Goal: Task Accomplishment & Management: Manage account settings

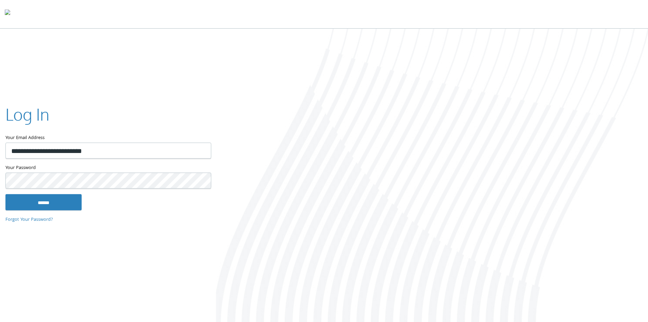
click at [339, 91] on div at bounding box center [432, 176] width 432 height 294
click at [341, 82] on div at bounding box center [432, 176] width 432 height 294
click at [42, 208] on input "******" at bounding box center [43, 202] width 76 height 16
click at [58, 202] on input "******" at bounding box center [43, 202] width 76 height 16
